Goal: Task Accomplishment & Management: Use online tool/utility

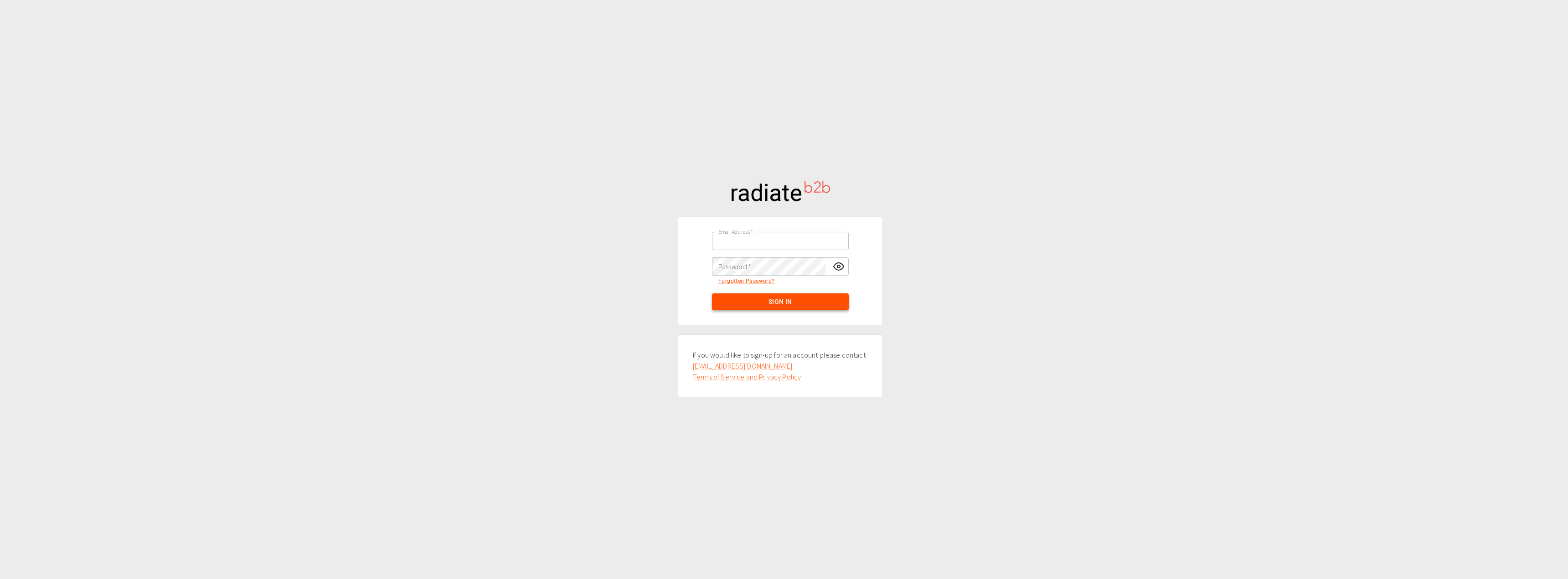
type input "[PERSON_NAME][EMAIL_ADDRESS][DOMAIN_NAME]"
click at [801, 301] on button "Sign In" at bounding box center [781, 301] width 137 height 17
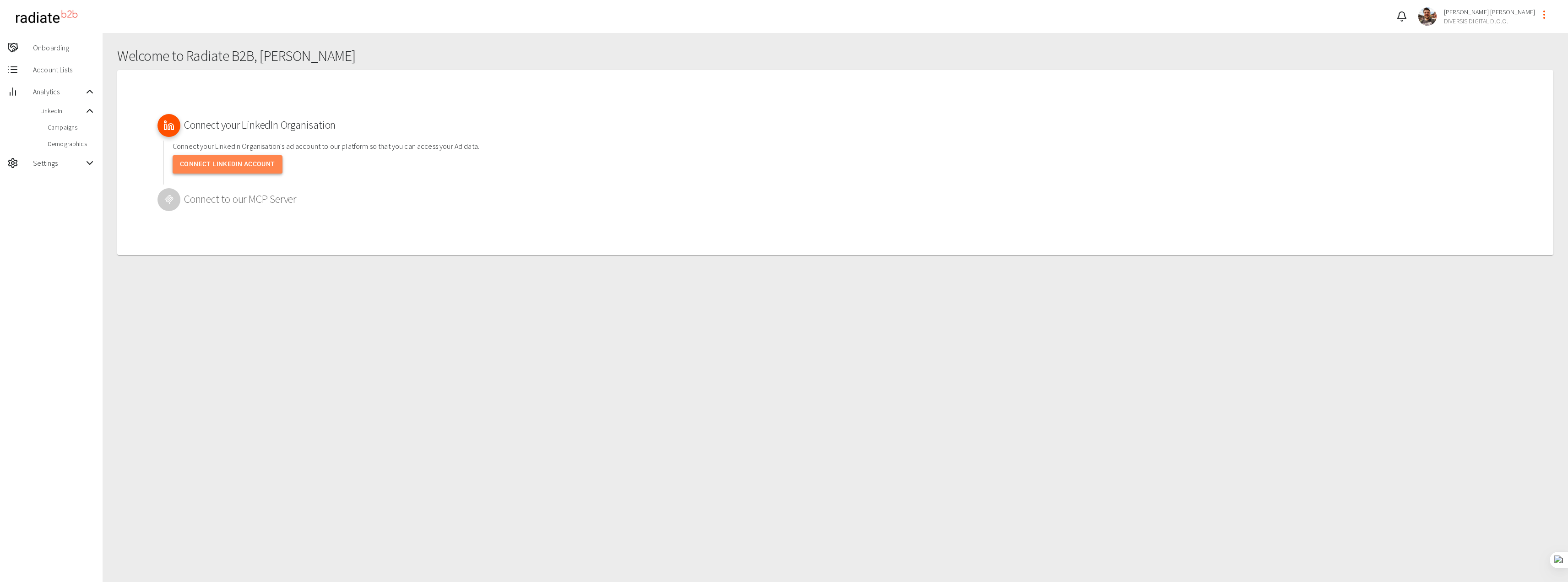
click at [247, 166] on link "Connect LinkedIn Account" at bounding box center [227, 164] width 110 height 18
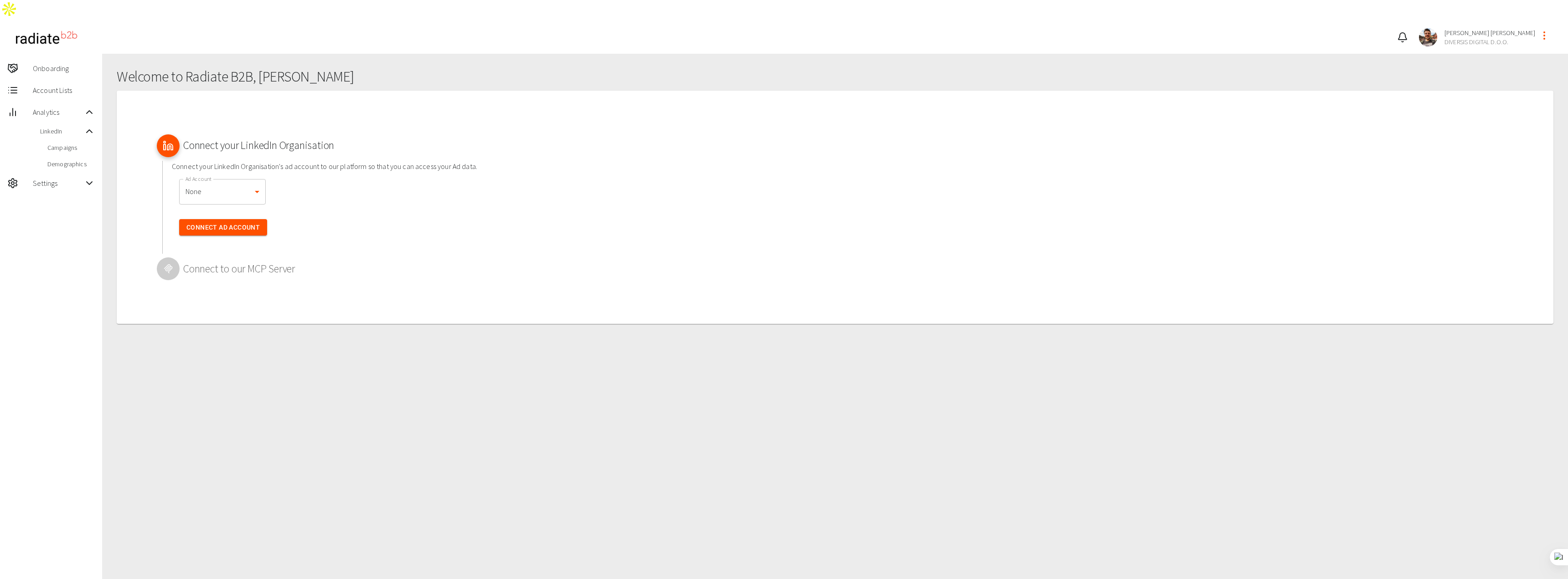
click at [224, 230] on li "[PERSON_NAME]’s Ad Account" at bounding box center [231, 229] width 104 height 16
type input "506422009"
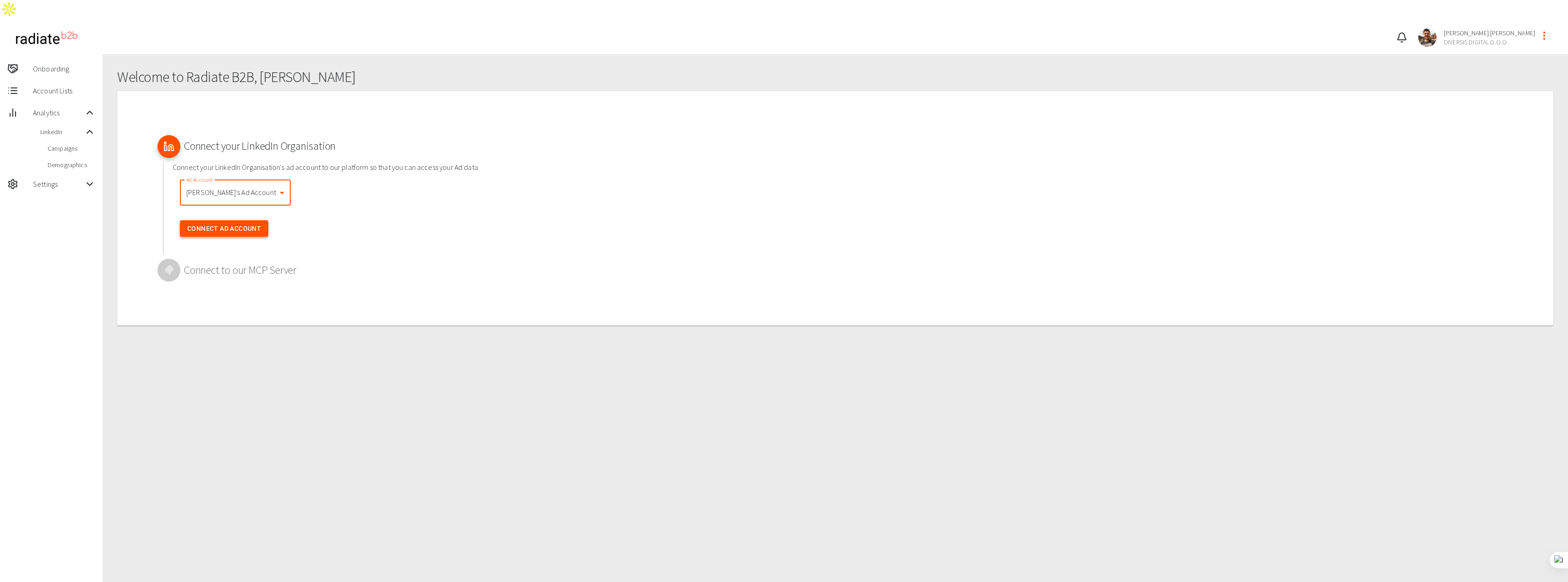
click at [241, 220] on button "Connect Ad Account" at bounding box center [224, 228] width 89 height 17
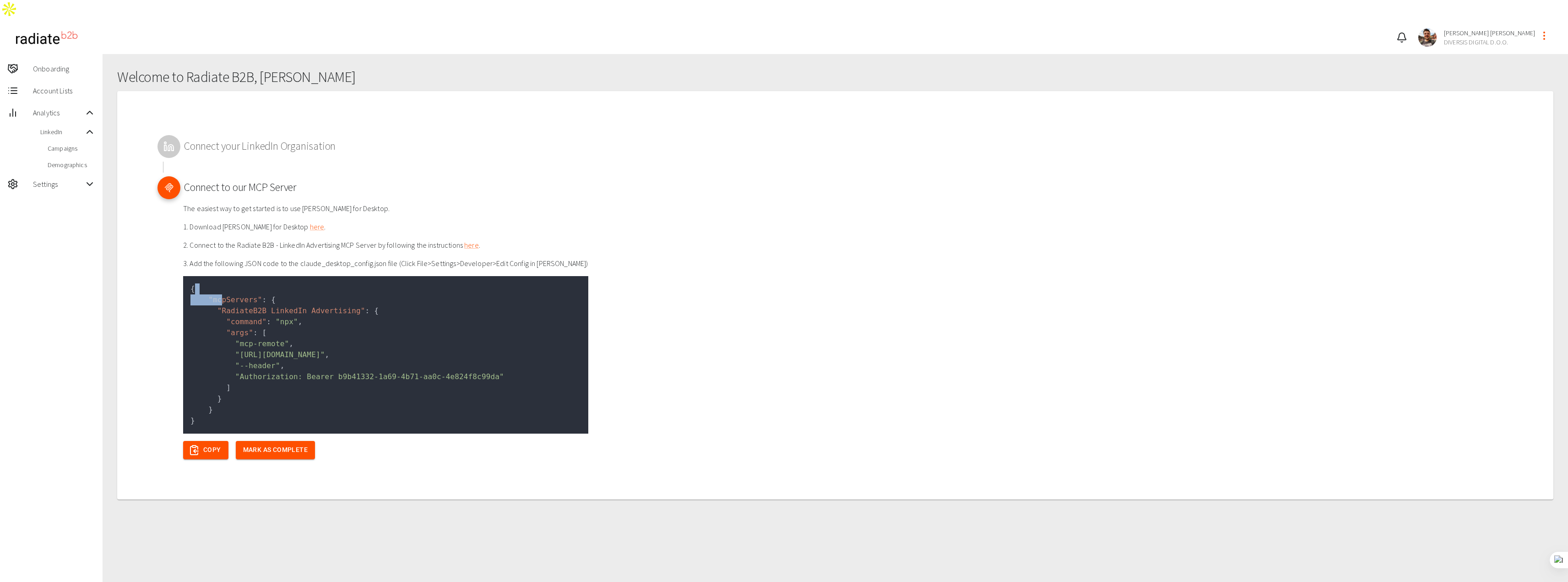
drag, startPoint x: 193, startPoint y: 267, endPoint x: 219, endPoint y: 281, distance: 29.5
click at [219, 281] on code "{ "mcpServers" : { "RadiateB2B LinkedIn Advertising" : { "command" : "npx" , "a…" at bounding box center [385, 355] width 405 height 157
click at [250, 307] on span ""RadiateB2B LinkedIn Advertising"" at bounding box center [292, 311] width 148 height 9
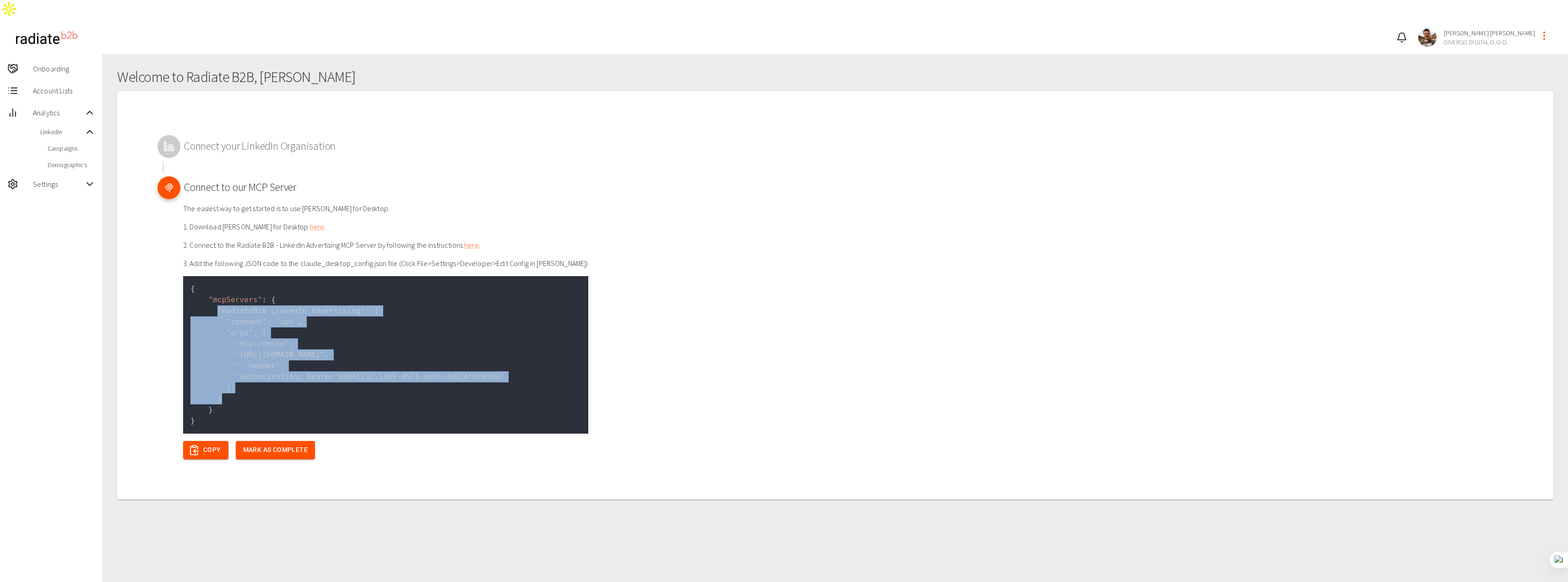
drag, startPoint x: 214, startPoint y: 289, endPoint x: 272, endPoint y: 374, distance: 102.9
click at [272, 374] on code "{ "mcpServers" : { "RadiateB2B LinkedIn Advertising" : { "command" : "npx" , "a…" at bounding box center [385, 355] width 405 height 157
copy code ""RadiateB2B LinkedIn Advertising" : { "command" : "npx" , "args" : [ "mcp-remot…"
